Goal: Task Accomplishment & Management: Complete application form

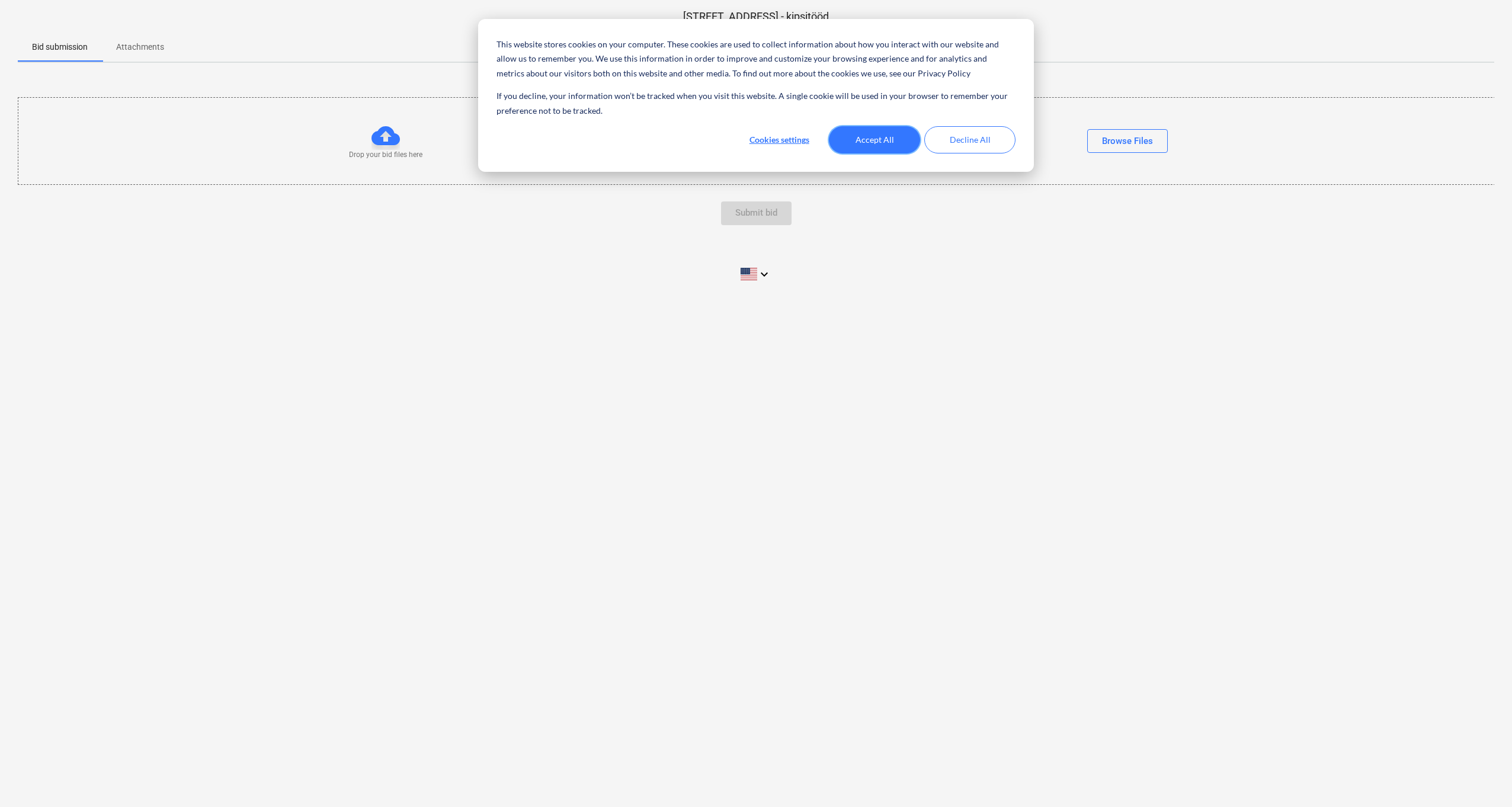
click at [847, 140] on button "Accept All" at bounding box center [875, 140] width 91 height 27
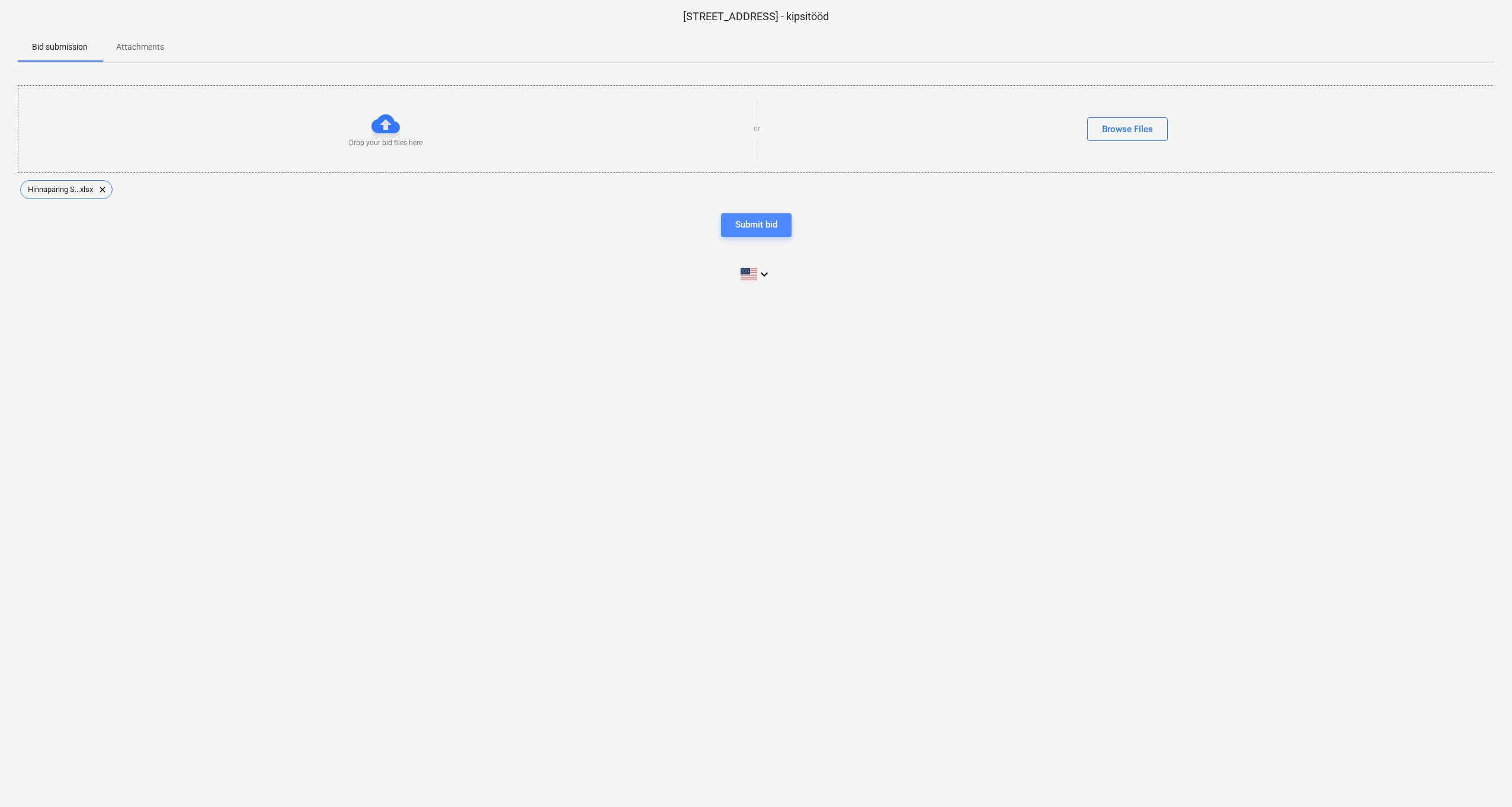
click at [760, 224] on div "Submit bid" at bounding box center [756, 224] width 42 height 16
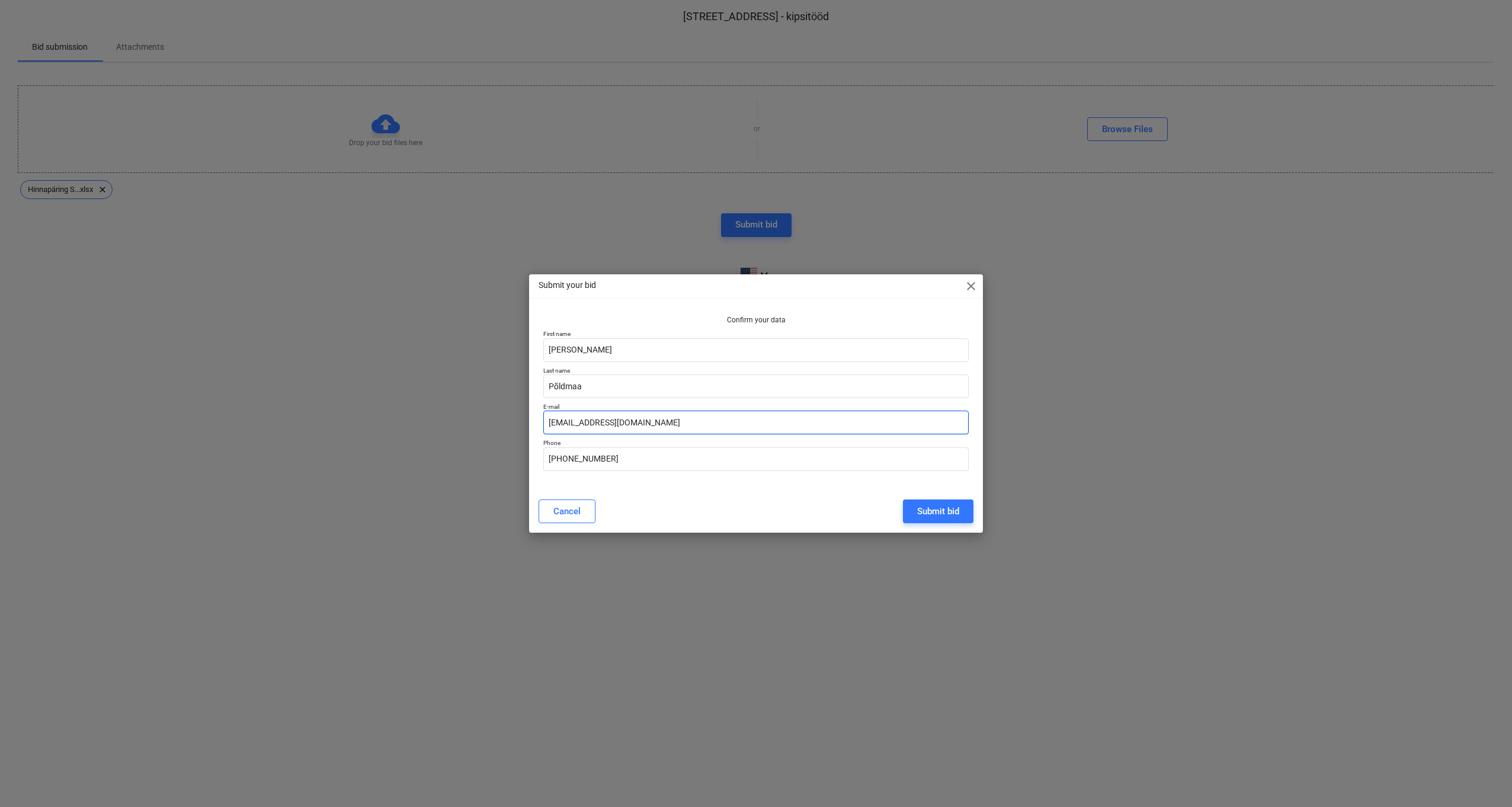
drag, startPoint x: 599, startPoint y: 422, endPoint x: 523, endPoint y: 421, distance: 76.0
click at [523, 421] on div "Submit your bid close Confirm your data First name [PERSON_NAME] Last name Põld…" at bounding box center [756, 403] width 1512 height 807
type input "[PERSON_NAME][EMAIL_ADDRESS][DOMAIN_NAME]"
click at [697, 485] on div "Confirm your data First name [PERSON_NAME] Last name Põldmaa E-mail [PERSON_NAM…" at bounding box center [756, 400] width 454 height 179
click at [943, 510] on div "Submit bid" at bounding box center [938, 512] width 42 height 16
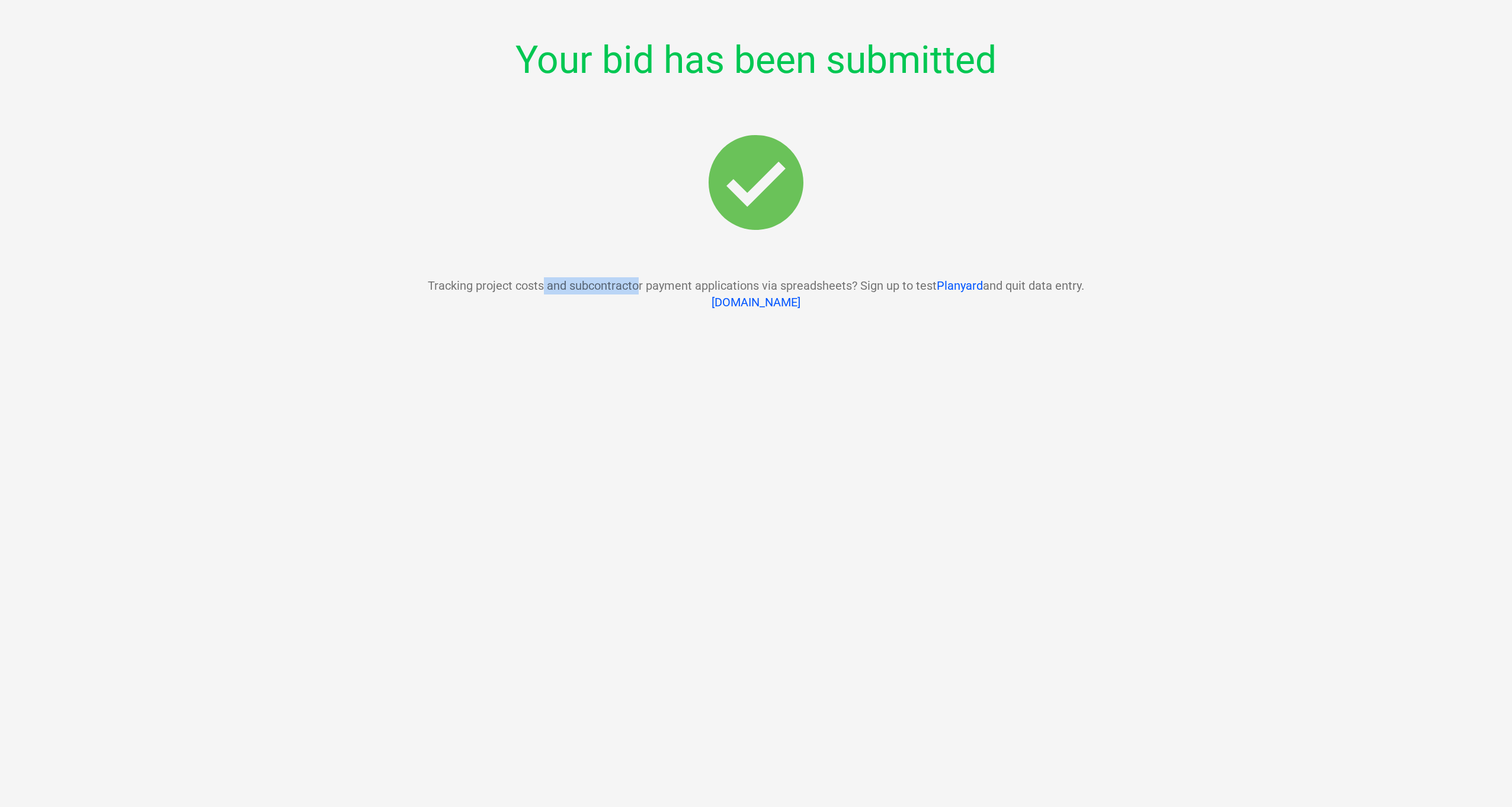
drag, startPoint x: 543, startPoint y: 284, endPoint x: 647, endPoint y: 289, distance: 104.1
click at [647, 289] on p "Tracking project costs and subcontractor payment applications via spreadsheets?…" at bounding box center [756, 286] width 656 height 17
click at [686, 283] on p "Tracking project costs and subcontractor payment applications via spreadsheets?…" at bounding box center [756, 286] width 656 height 17
drag, startPoint x: 841, startPoint y: 285, endPoint x: 876, endPoint y: 288, distance: 35.1
click at [876, 288] on p "Tracking project costs and subcontractor payment applications via spreadsheets?…" at bounding box center [756, 286] width 656 height 17
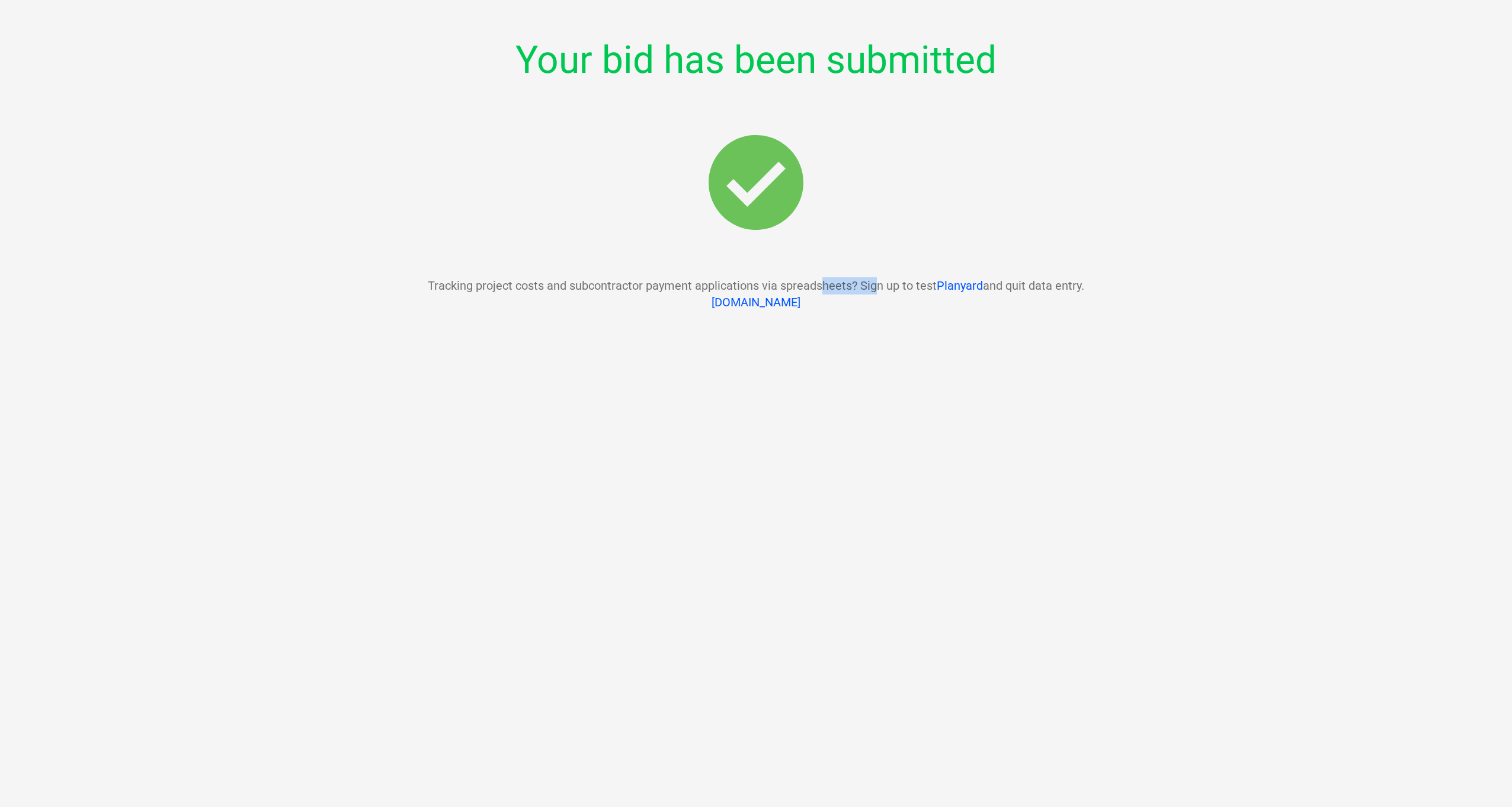
click at [876, 288] on p "Tracking project costs and subcontractor payment applications via spreadsheets?…" at bounding box center [756, 286] width 656 height 17
